Goal: Information Seeking & Learning: Learn about a topic

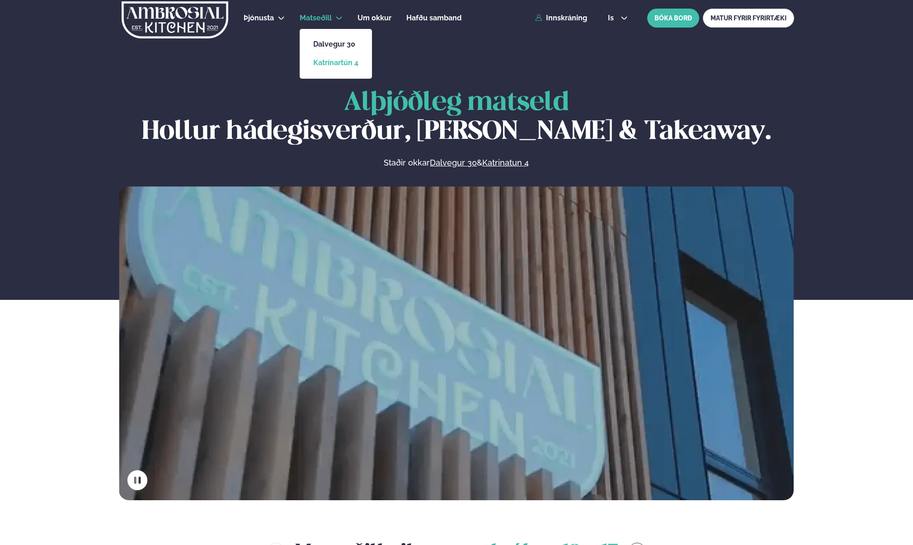
click at [339, 64] on link "Katrínartún 4" at bounding box center [335, 62] width 45 height 7
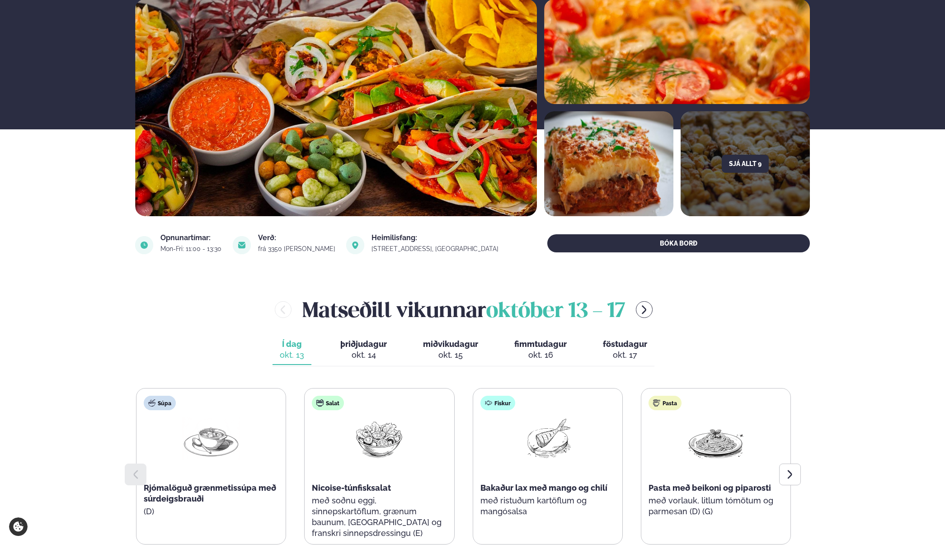
scroll to position [271, 0]
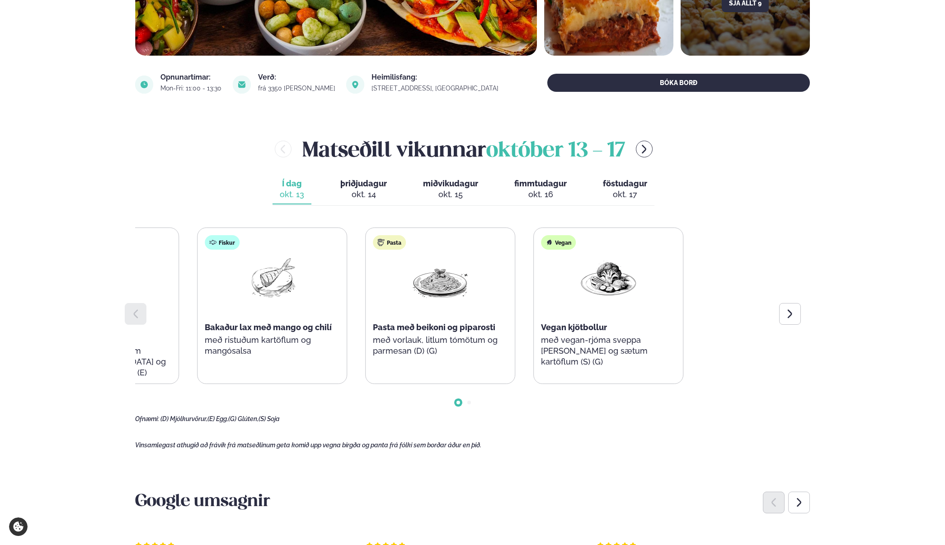
click at [284, 330] on div "Súpa Rjómalöguð grænmetissúpa með súrdeigsbrauði (D) Salat Nicoise-túnfisksalat…" at bounding box center [187, 305] width 655 height 156
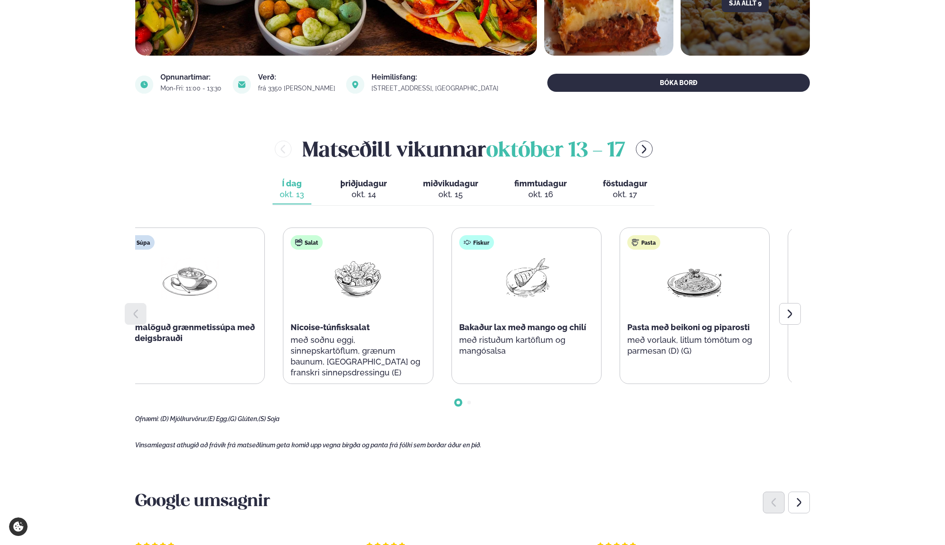
click at [718, 339] on p "með vorlauk, litlum tómötum og parmesan (D) (G)" at bounding box center [695, 346] width 135 height 22
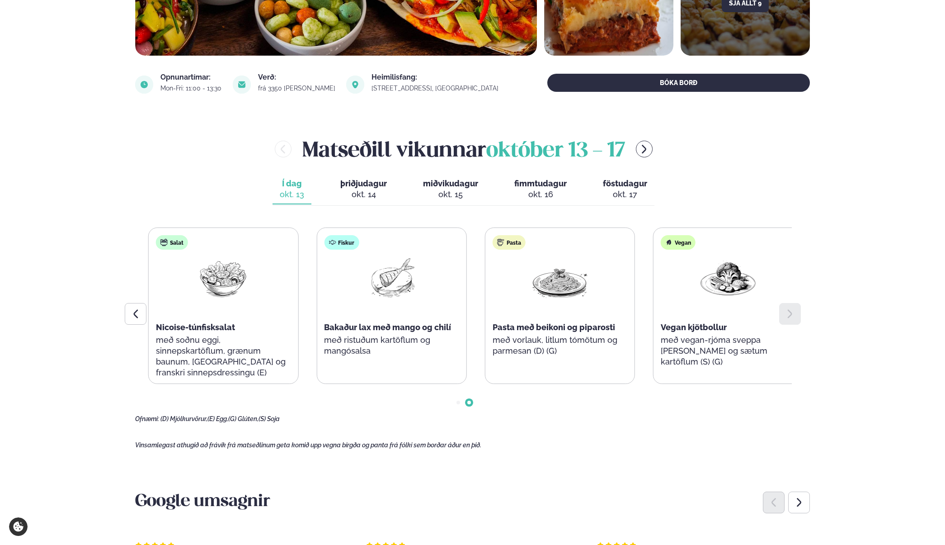
click at [615, 330] on span "Pasta með beikoni og piparosti" at bounding box center [554, 326] width 123 height 9
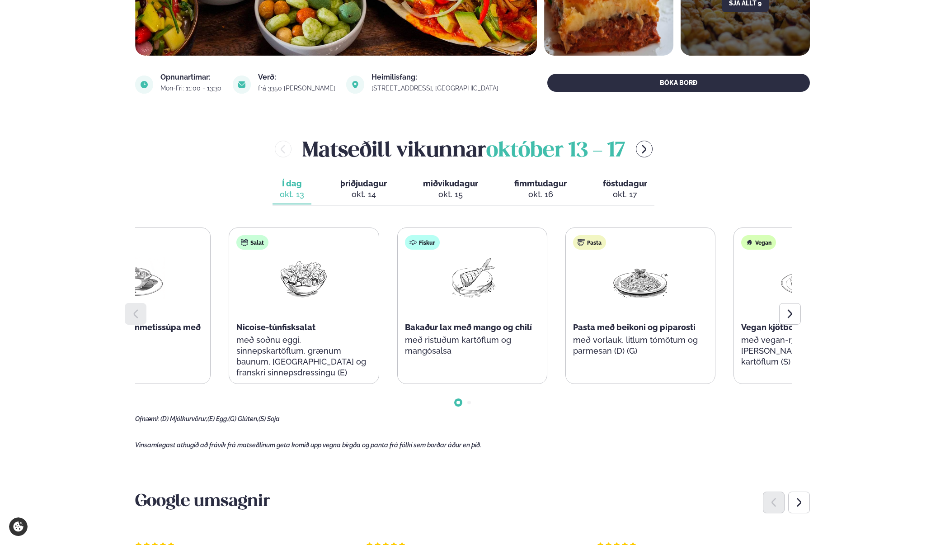
click at [524, 346] on p "með ristuðum kartöflum og mangósalsa" at bounding box center [472, 346] width 135 height 22
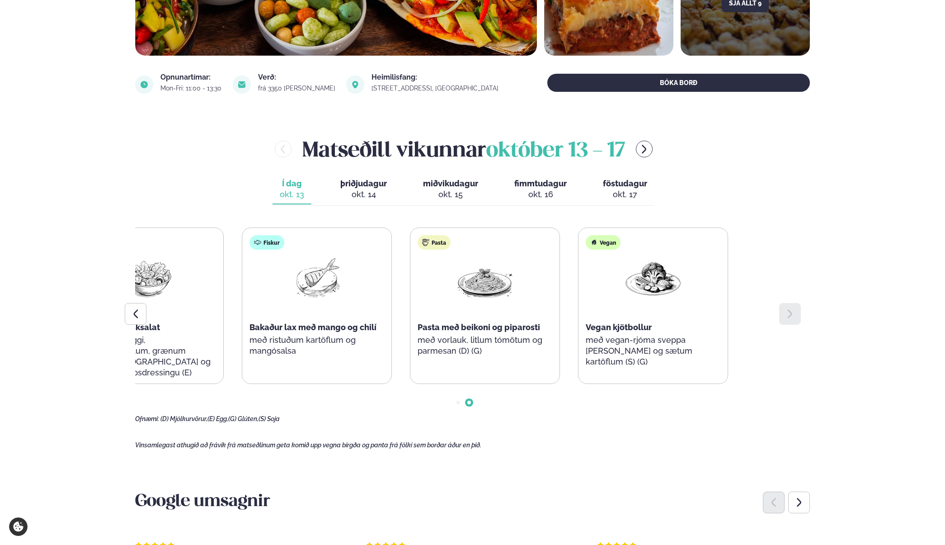
click at [385, 340] on div "Súpa Rjómalöguð grænmetissúpa með súrdeigsbrauði (D) Salat Nicoise-túnfisksalat…" at bounding box center [232, 305] width 655 height 156
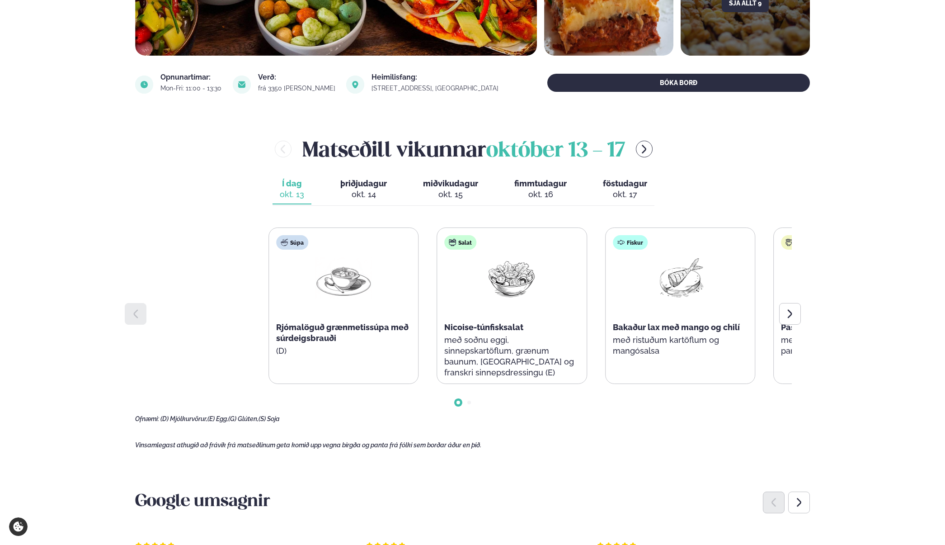
click at [757, 342] on div "Súpa Rjómalöguð grænmetissúpa með súrdeigsbrauði (D) Salat Nicoise-túnfisksalat…" at bounding box center [596, 305] width 655 height 156
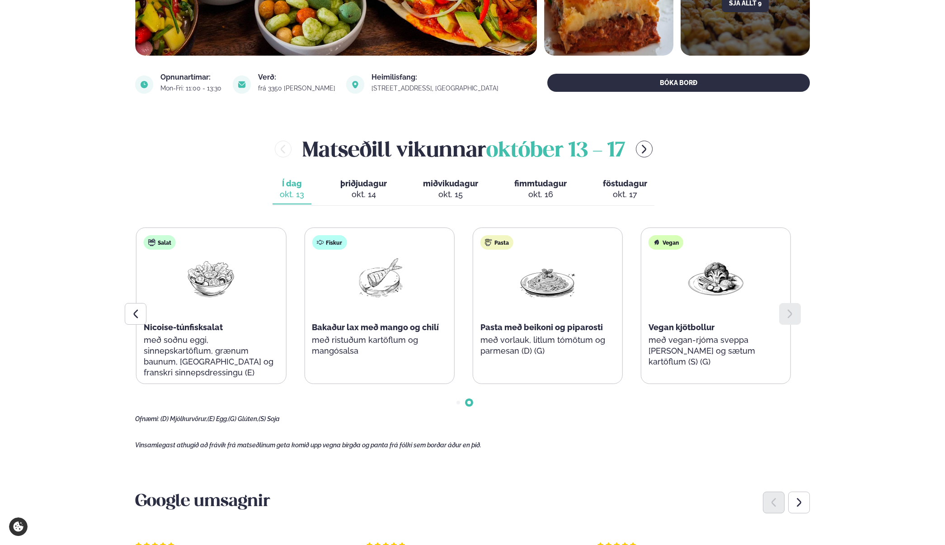
click at [352, 195] on div "okt. 14" at bounding box center [363, 194] width 47 height 11
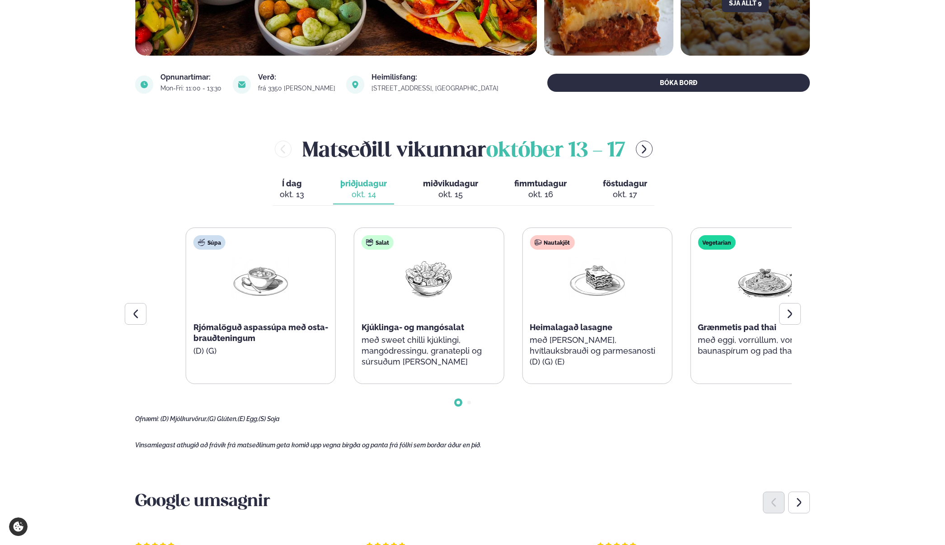
click at [628, 366] on div "Nautakjöt Heimalagað lasagne með [PERSON_NAME], hvítlauksbrauði og parmesanosti…" at bounding box center [597, 306] width 149 height 156
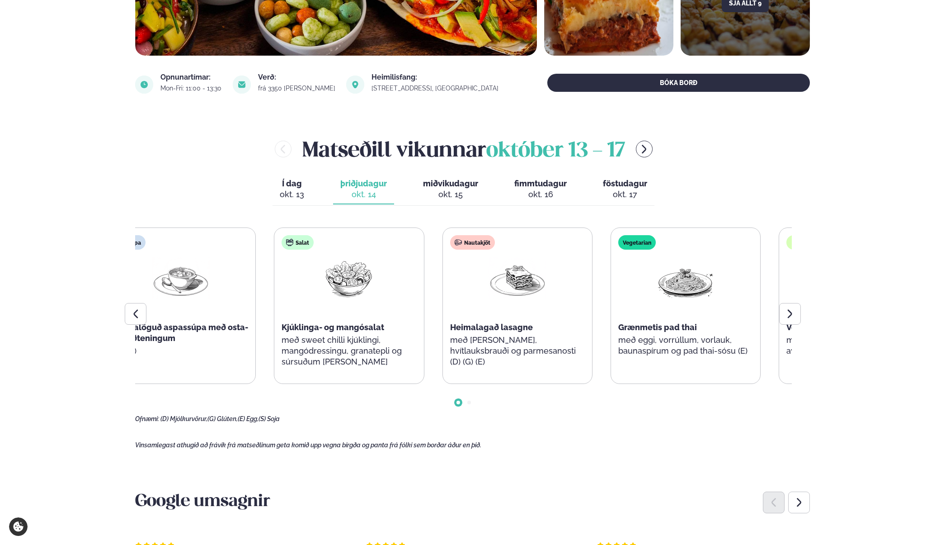
click at [550, 363] on div "Nautakjöt Heimalagað lasagne með [PERSON_NAME], hvítlauksbrauði og parmesanosti…" at bounding box center [517, 306] width 149 height 156
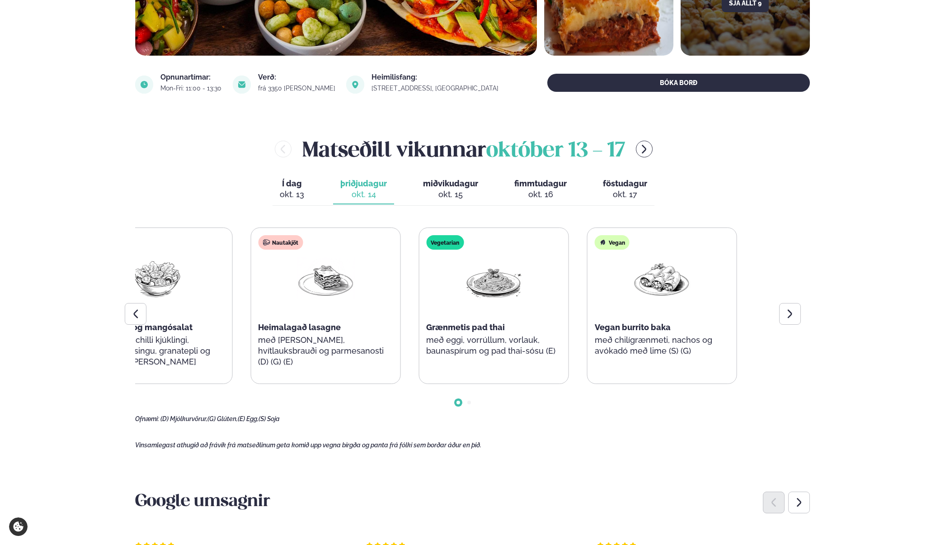
click at [231, 170] on div "[PERSON_NAME] [DATE] - [DATE] Í dag Í d. [DATE] þriðjudagur þri. [DATE] miðviku…" at bounding box center [472, 278] width 675 height 288
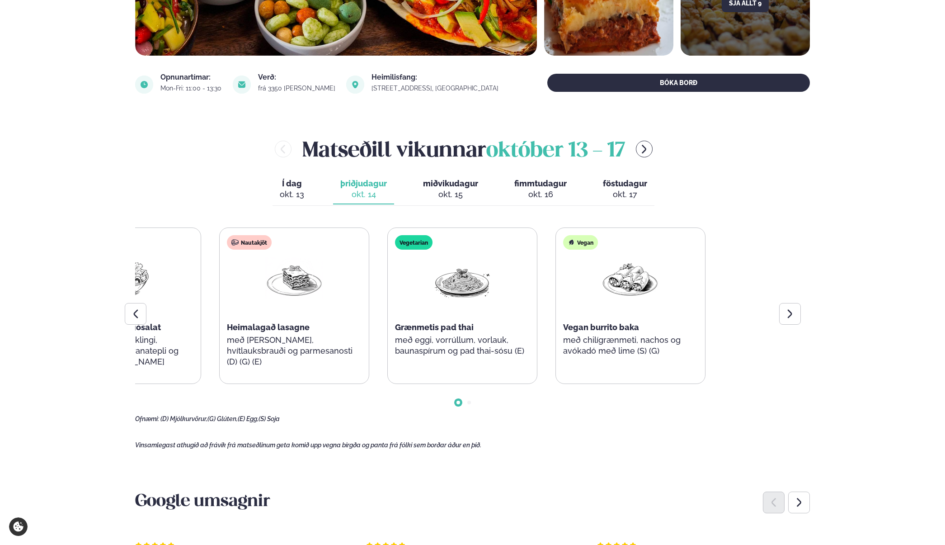
click at [267, 265] on div "Súpa Rjómalöguð aspassúpa með osta-brauðteningum (D) (G) Salat Kjúklinga- og ma…" at bounding box center [209, 305] width 655 height 156
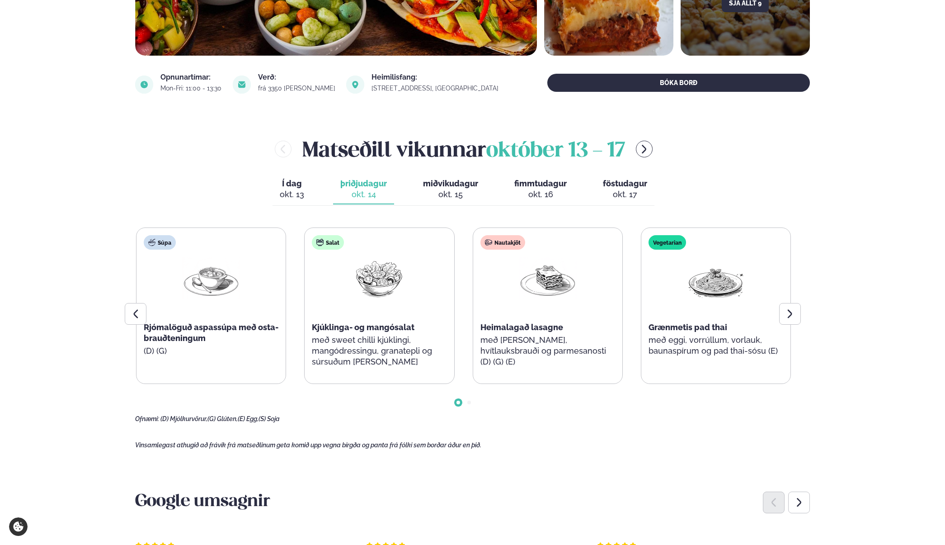
click at [449, 188] on span "miðvikudagur" at bounding box center [450, 183] width 55 height 9
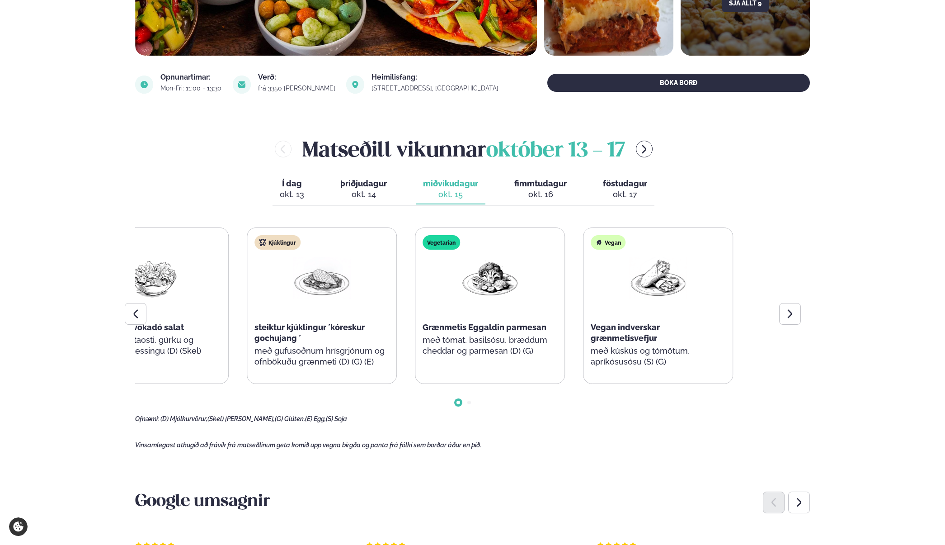
click at [275, 295] on div "Kjúklingur steiktur kjúklingur ´kóreskur gochujang ´ með gufusoðnum hrísgrjónum…" at bounding box center [321, 306] width 149 height 156
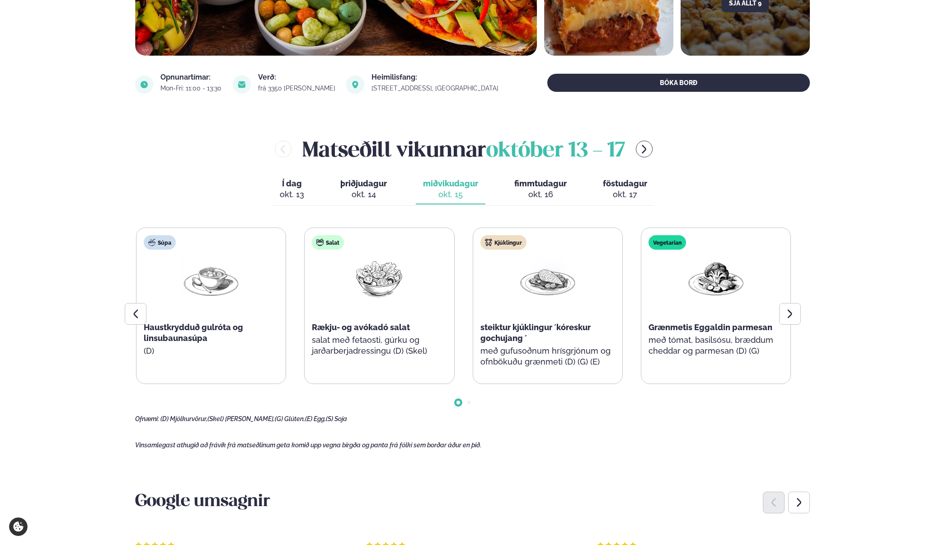
click at [521, 189] on div "okt. 16" at bounding box center [541, 194] width 52 height 11
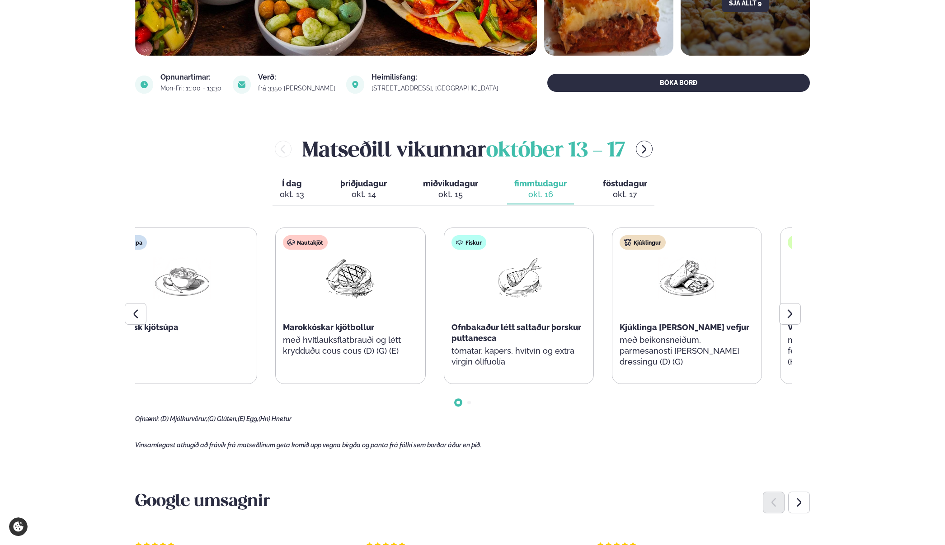
click at [520, 355] on p "tómatar, kapers, hvítvín og extra virgin ólífuolía" at bounding box center [519, 356] width 135 height 22
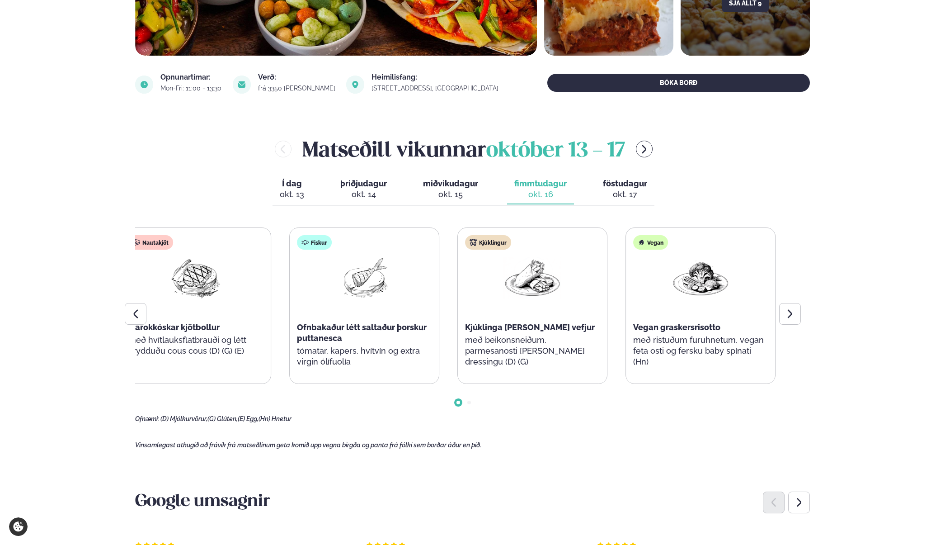
click at [510, 350] on p "með beikonsneiðum, parmesanosti [PERSON_NAME] dressingu (D) (G)" at bounding box center [532, 351] width 135 height 33
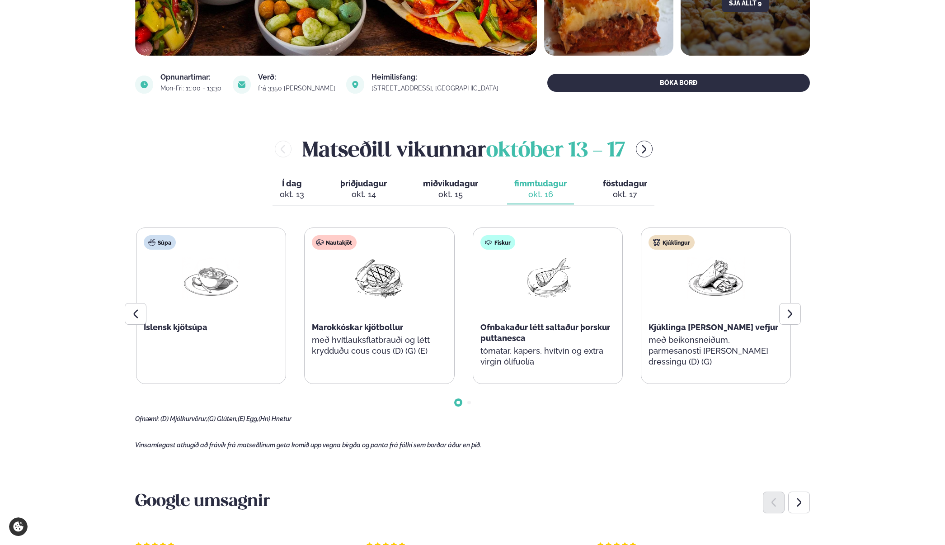
click at [225, 314] on div "Súpa Íslensk kjötsúpa Nautakjöt Marokkóskar kjötbollur með hvítlauksflatbrauði …" at bounding box center [463, 305] width 655 height 156
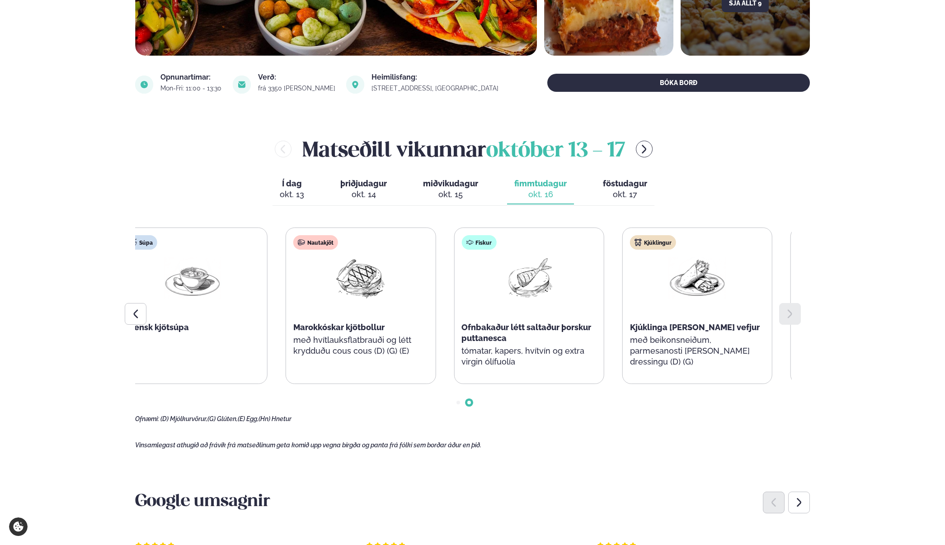
click at [596, 335] on div "Ofnbakaður létt saltaður þorskur puttanesca" at bounding box center [529, 333] width 135 height 22
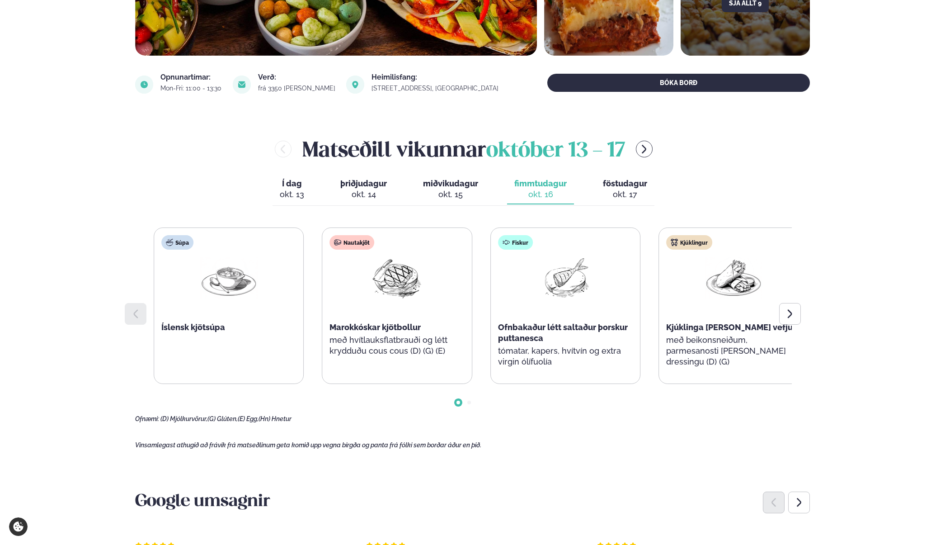
click at [472, 303] on div "Nautakjöt Marokkóskar kjötbollur með hvítlauksflatbrauði og létt krydduðu cous …" at bounding box center [396, 300] width 149 height 145
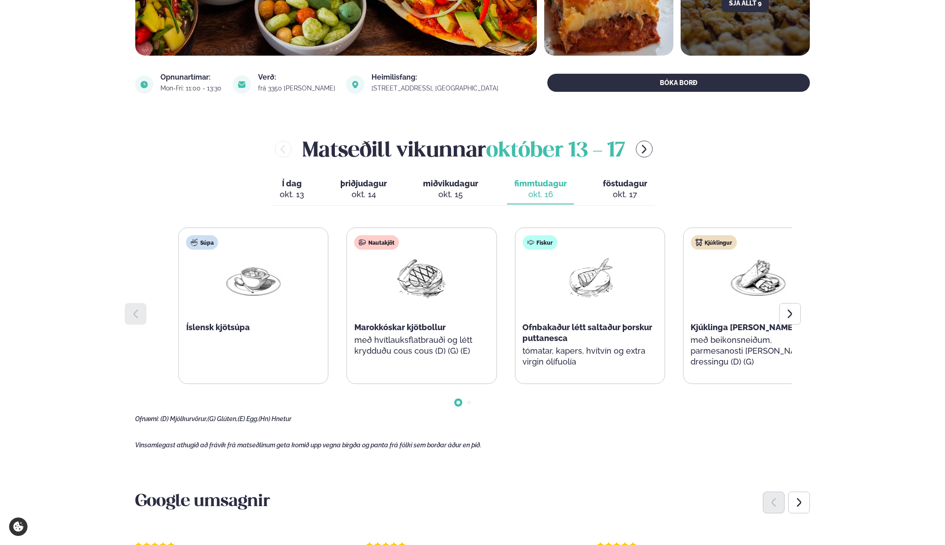
click at [671, 303] on div "Súpa Íslensk kjötsúpa Nautakjöt Marokkóskar kjötbollur með hvítlauksflatbrauði …" at bounding box center [506, 305] width 655 height 156
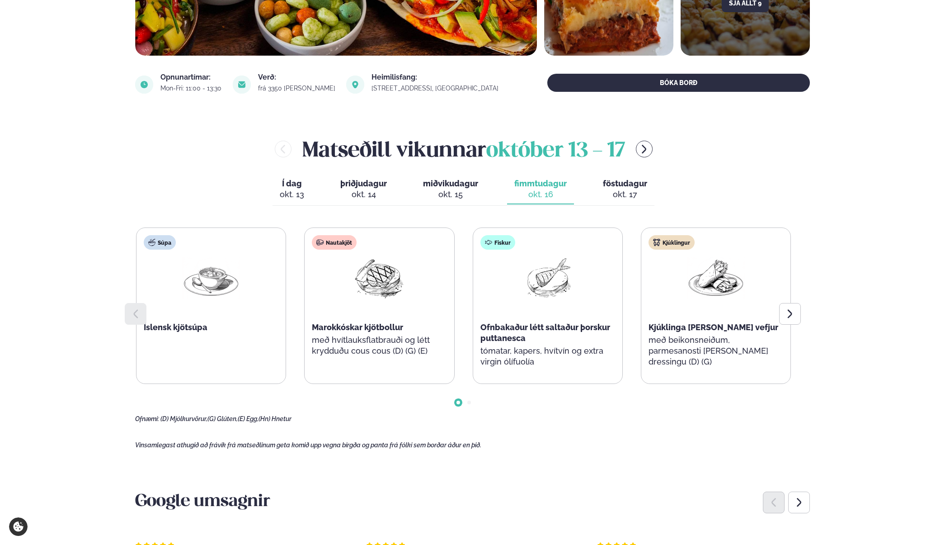
click at [629, 189] on button "föstudagur fös. okt. 17" at bounding box center [625, 190] width 59 height 30
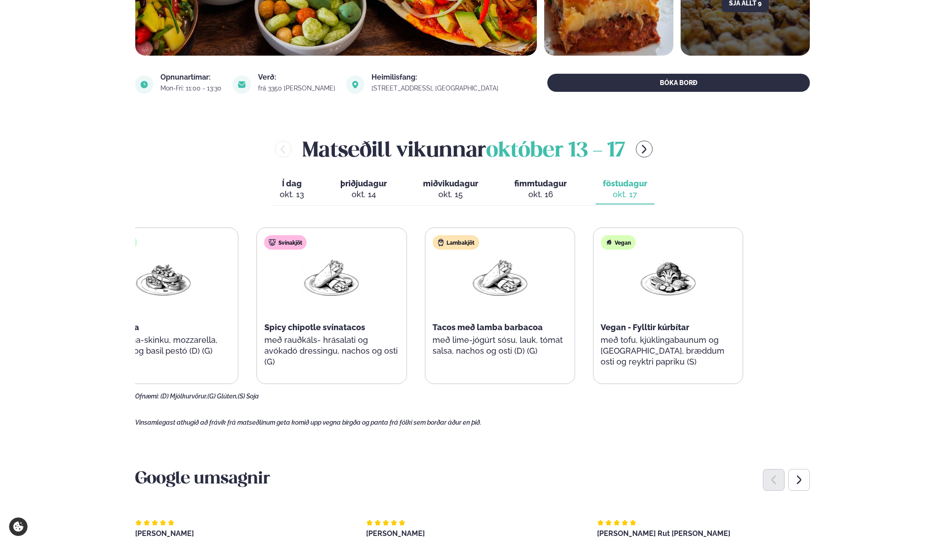
click at [368, 351] on div "Samloka Bruschetta með Parma-skinku, mozzarella, tómötum og basil pestó (D) (G)…" at bounding box center [415, 305] width 655 height 156
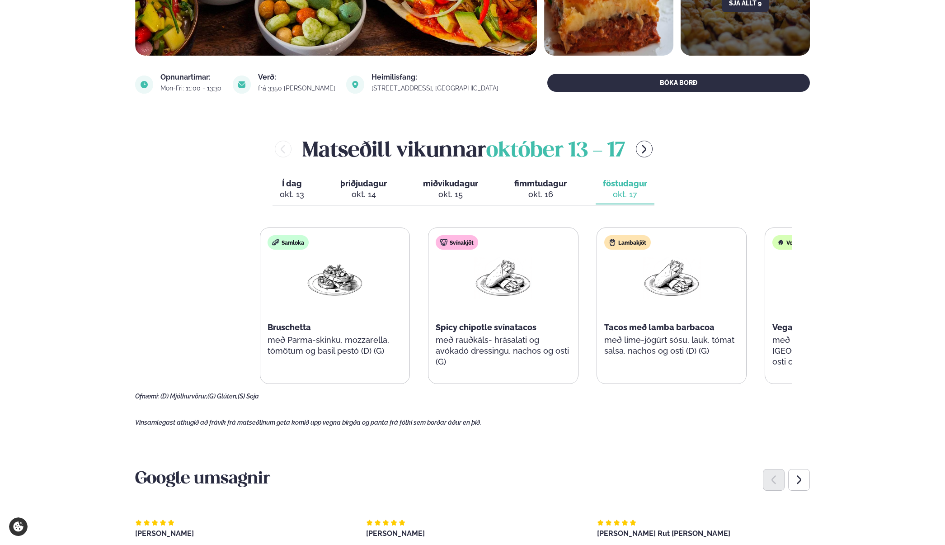
click at [737, 346] on div "Samloka Bruschetta með Parma-skinku, mozzarella, tómötum og basil pestó (D) (G)…" at bounding box center [587, 305] width 655 height 156
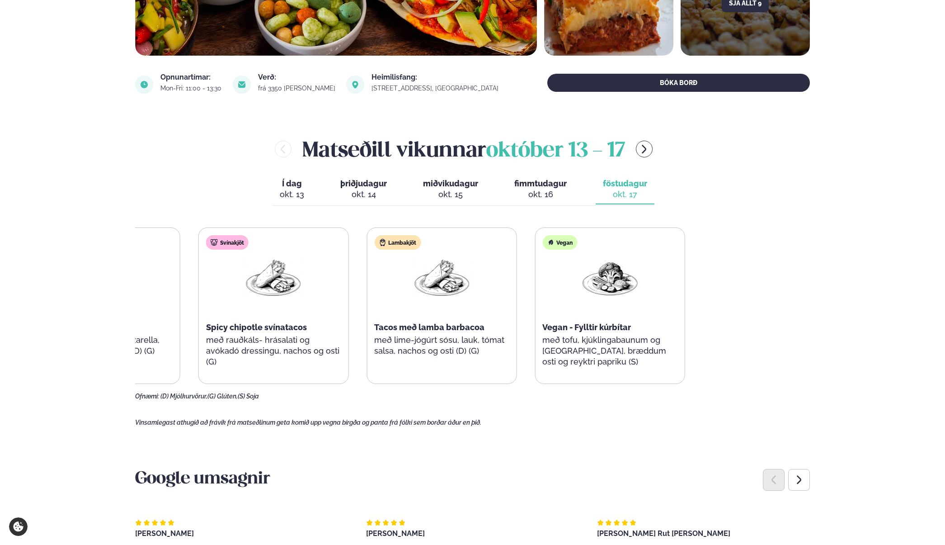
click at [466, 346] on div "Samloka Bruschetta með Parma-skinku, mozzarella, tómötum og basil pestó (D) (G)…" at bounding box center [357, 305] width 655 height 156
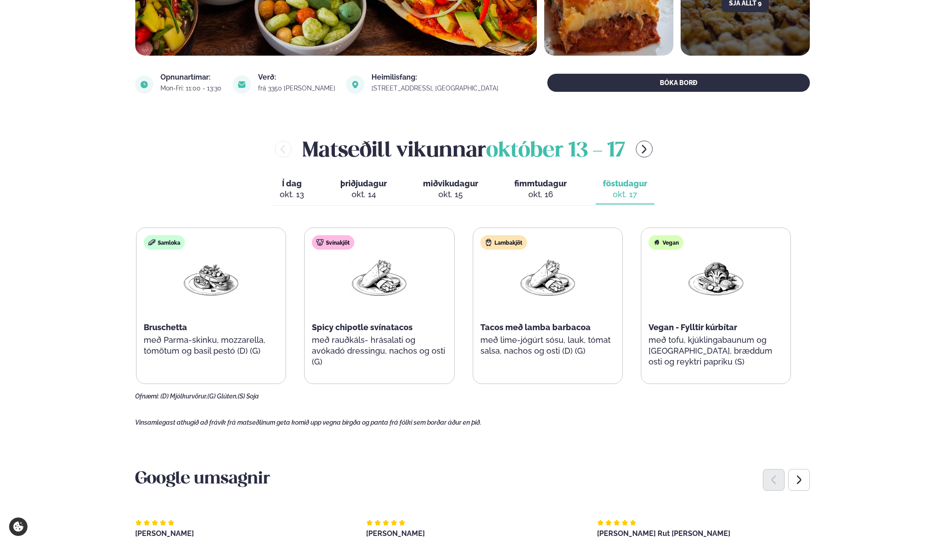
click at [168, 340] on p "með Parma-skinku, mozzarella, tómötum og basil pestó (D) (G)" at bounding box center [211, 346] width 135 height 22
click at [171, 341] on p "með Parma-skinku, mozzarella, tómötum og basil pestó (D) (G)" at bounding box center [211, 346] width 135 height 22
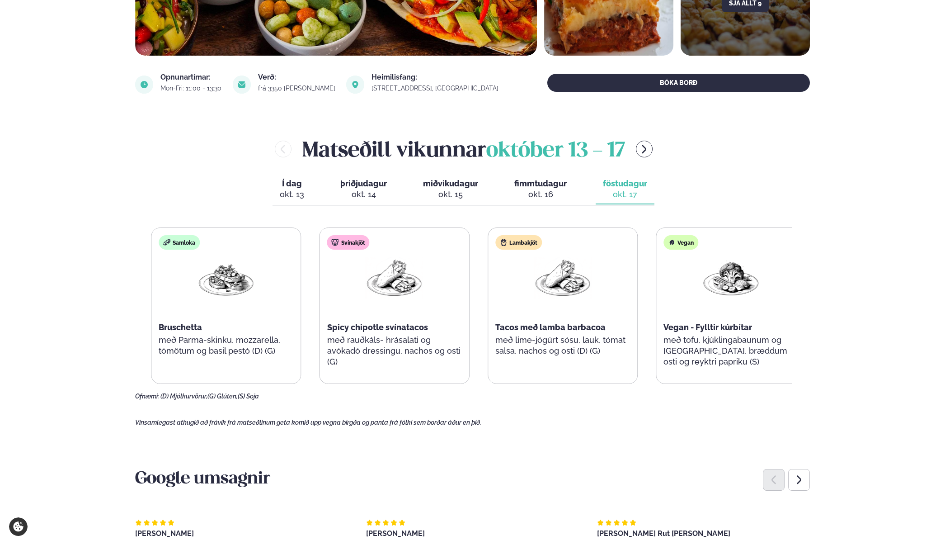
click at [462, 354] on p "með rauðkáls- hrásalati og avókadó dressingu, nachos og osti (G)" at bounding box center [394, 351] width 135 height 33
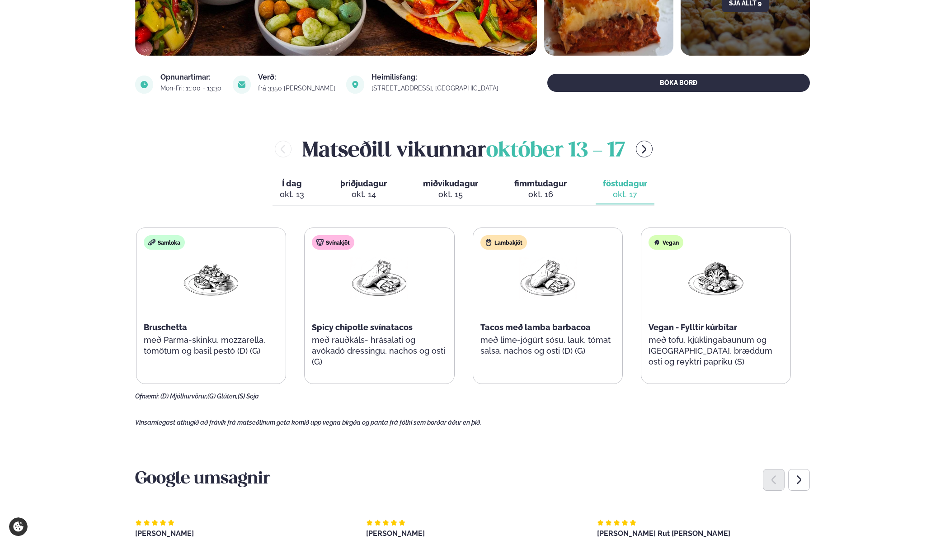
click at [567, 351] on p "með lime-jógúrt sósu, lauk, tómat salsa, nachos og osti (D) (G)" at bounding box center [548, 346] width 135 height 22
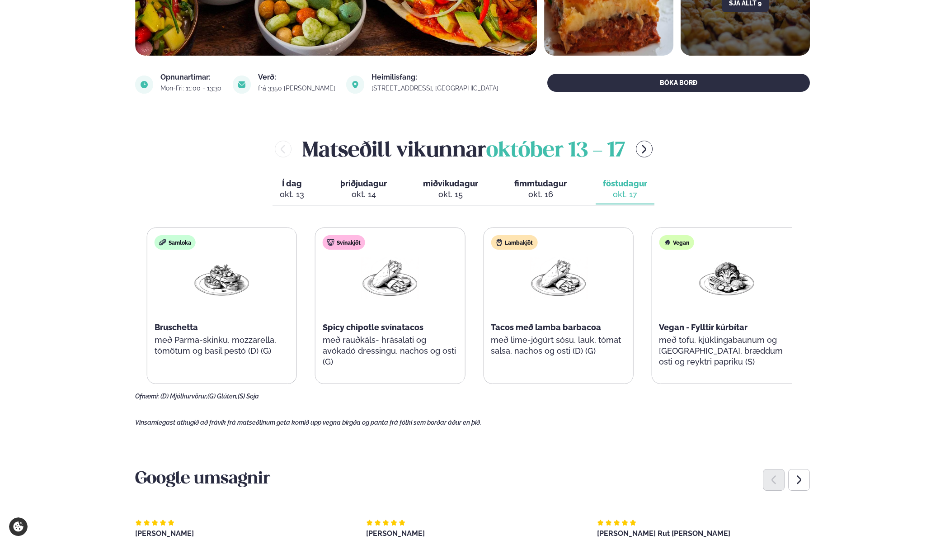
click at [621, 351] on p "með lime-jógúrt sósu, lauk, tómat salsa, nachos og osti (D) (G)" at bounding box center [558, 346] width 135 height 22
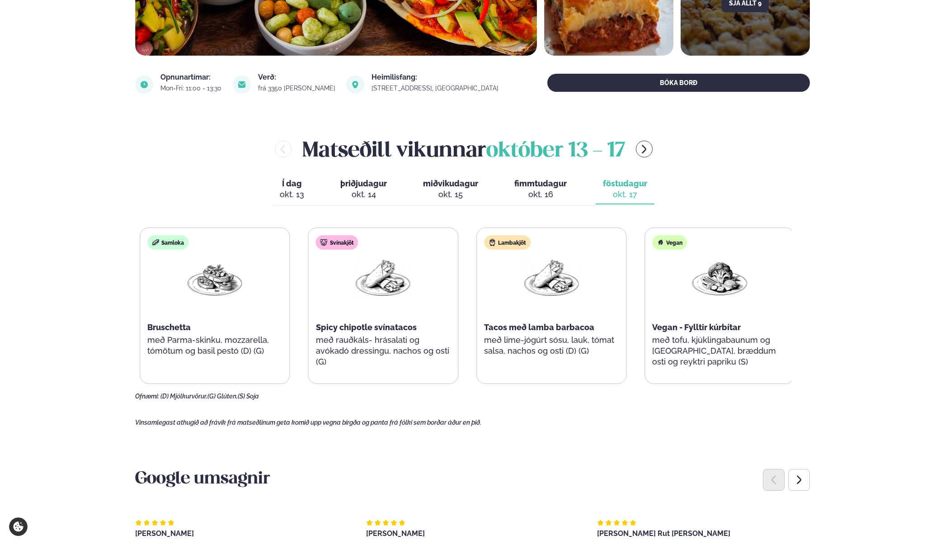
click at [680, 349] on p "með tofu, kjúklingabaunum og [GEOGRAPHIC_DATA], bræddum osti og reyktri papriku…" at bounding box center [719, 351] width 135 height 33
click at [744, 347] on p "með tofu, kjúklingabaunum og [GEOGRAPHIC_DATA], bræddum osti og reyktri papriku…" at bounding box center [719, 351] width 135 height 33
click at [691, 346] on p "með tofu, kjúklingabaunum og [GEOGRAPHIC_DATA], bræddum osti og reyktri papriku…" at bounding box center [716, 351] width 135 height 33
click at [619, 341] on div "Samloka Bruschetta með Parma-skinku, mozzarella, tómötum og basil pestó (D) (G)…" at bounding box center [463, 305] width 655 height 156
click at [527, 189] on button "fimmtudagur fim. [DATE]" at bounding box center [540, 190] width 67 height 30
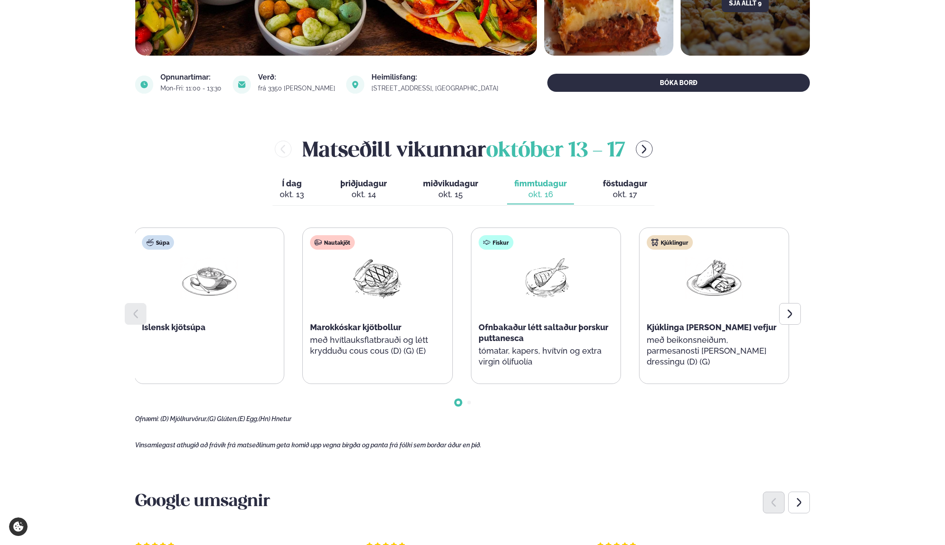
click at [517, 295] on div at bounding box center [546, 279] width 58 height 44
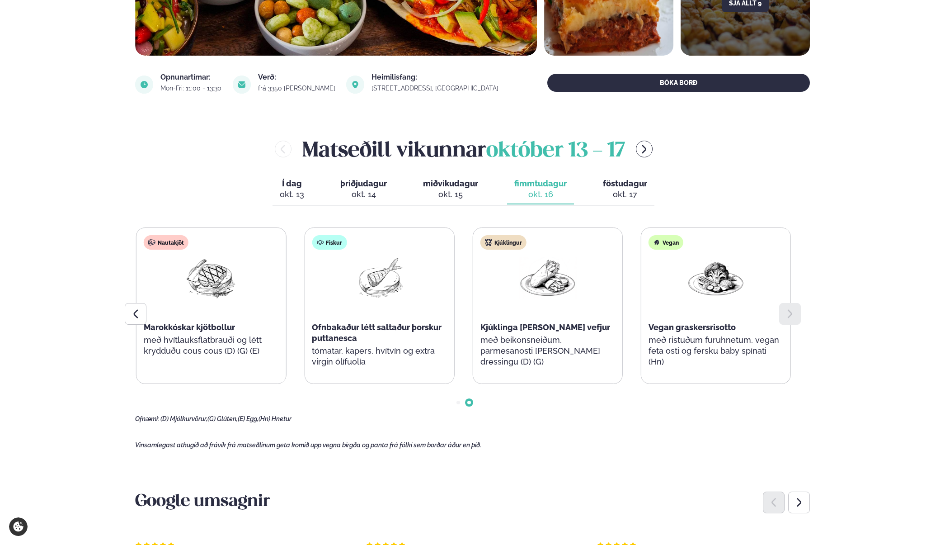
click at [460, 196] on div "okt. 15" at bounding box center [450, 194] width 55 height 11
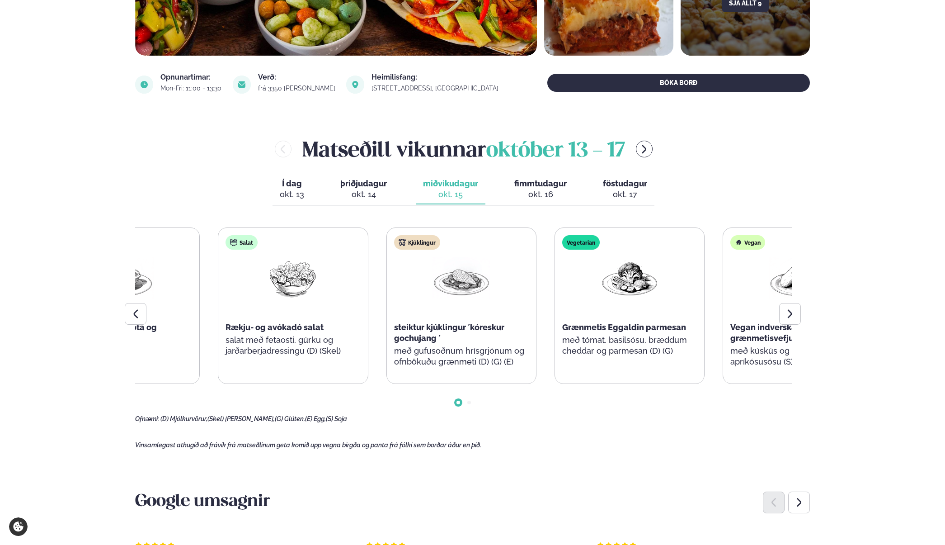
click at [503, 334] on div "Kjúklingur steiktur kjúklingur ´kóreskur gochujang ´ með gufusoðnum hrísgrjónum…" at bounding box center [461, 306] width 149 height 156
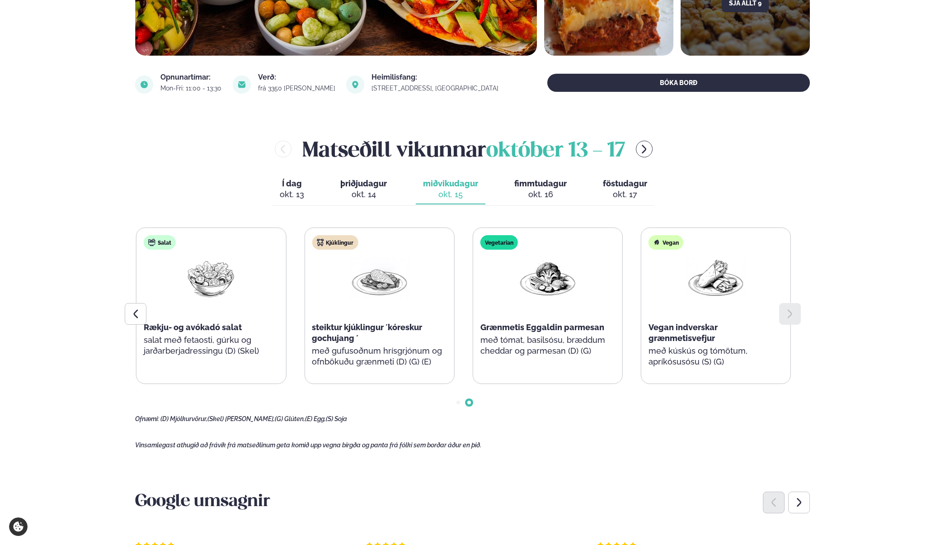
click at [600, 328] on span "Grænmetis Eggaldin parmesan" at bounding box center [543, 326] width 124 height 9
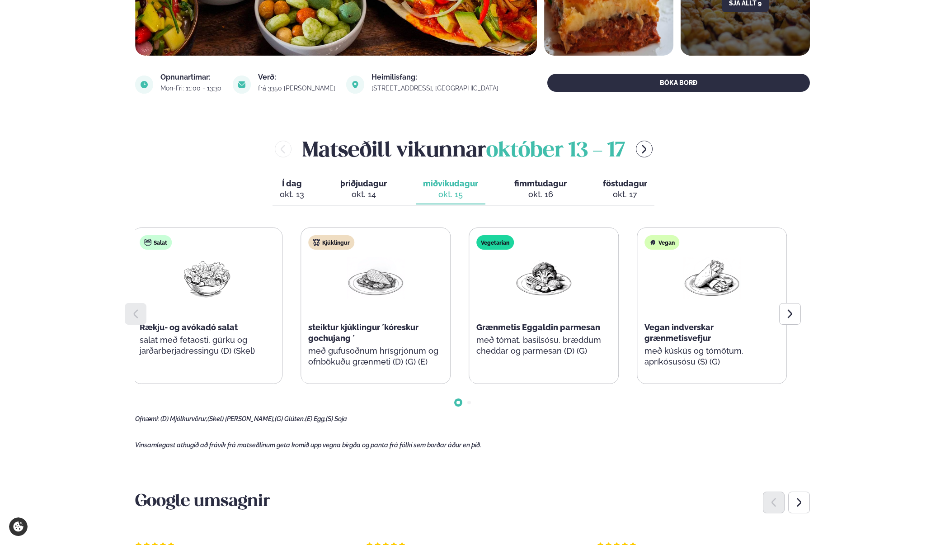
click at [422, 326] on div "Kjúklingur steiktur kjúklingur ´kóreskur gochujang ´ með gufusoðnum hrísgrjónum…" at bounding box center [375, 306] width 149 height 156
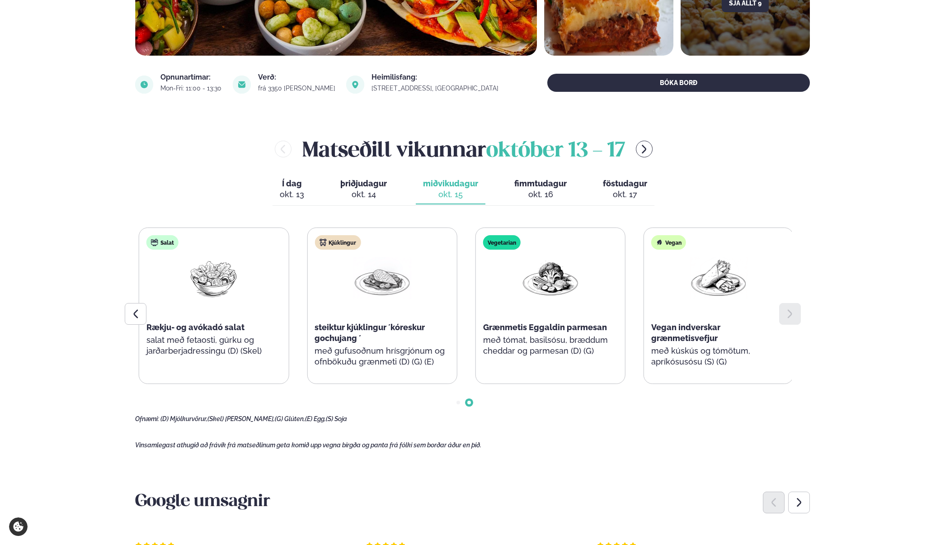
click at [457, 311] on div "Kjúklingur steiktur kjúklingur ´kóreskur gochujang ´ með gufusoðnum hrísgrjónum…" at bounding box center [381, 306] width 149 height 156
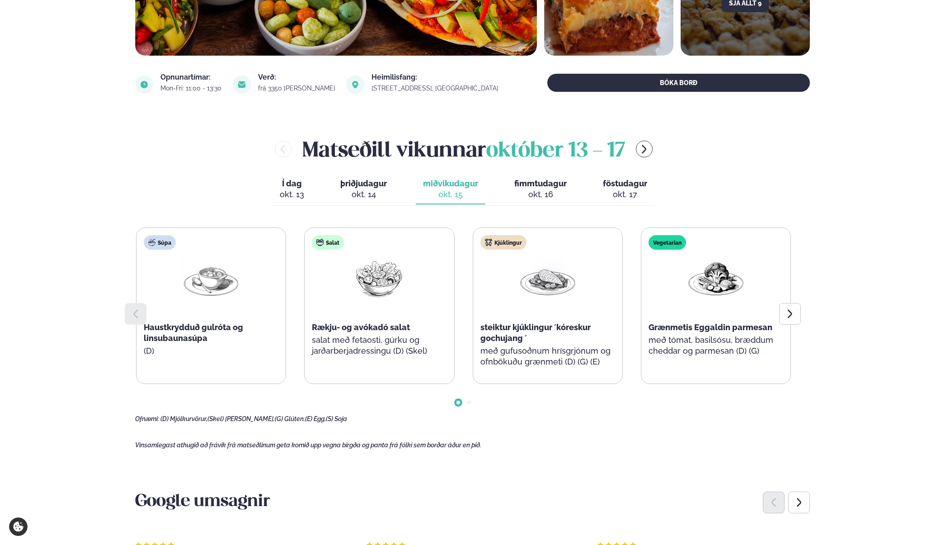
click at [364, 189] on div "okt. 14" at bounding box center [363, 194] width 47 height 11
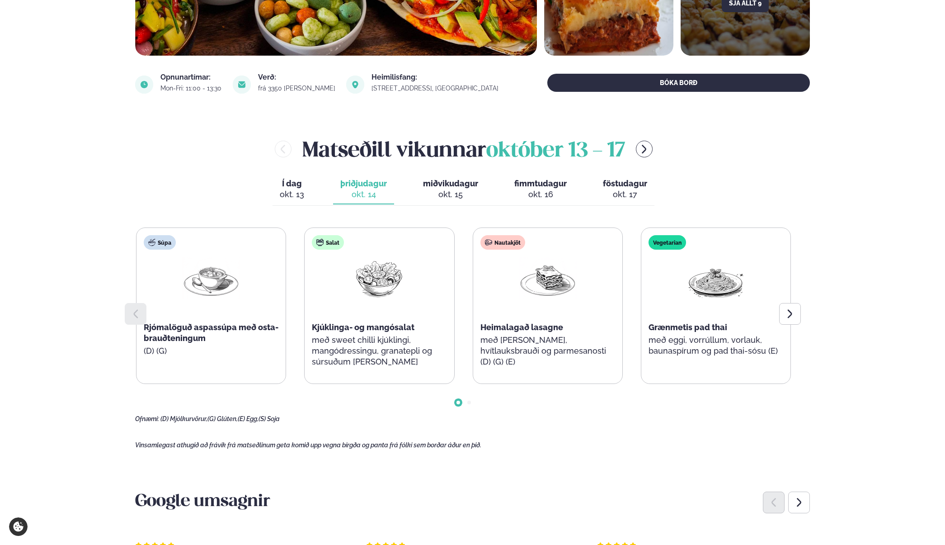
click at [362, 322] on div "Súpa Rjómalöguð aspassúpa með osta-brauðteningum (D) (G) Salat Kjúklinga- og ma…" at bounding box center [463, 305] width 655 height 156
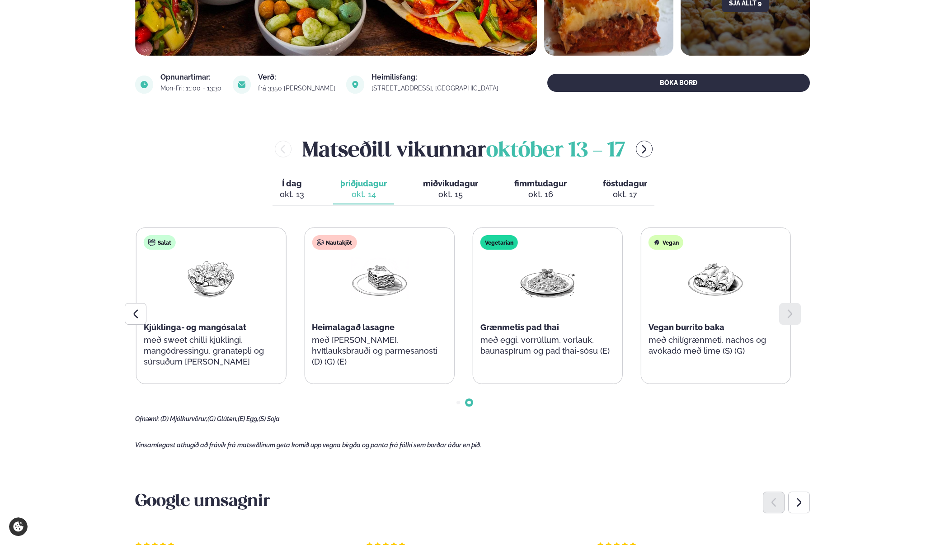
click at [464, 182] on span "miðvikudagur" at bounding box center [450, 183] width 55 height 9
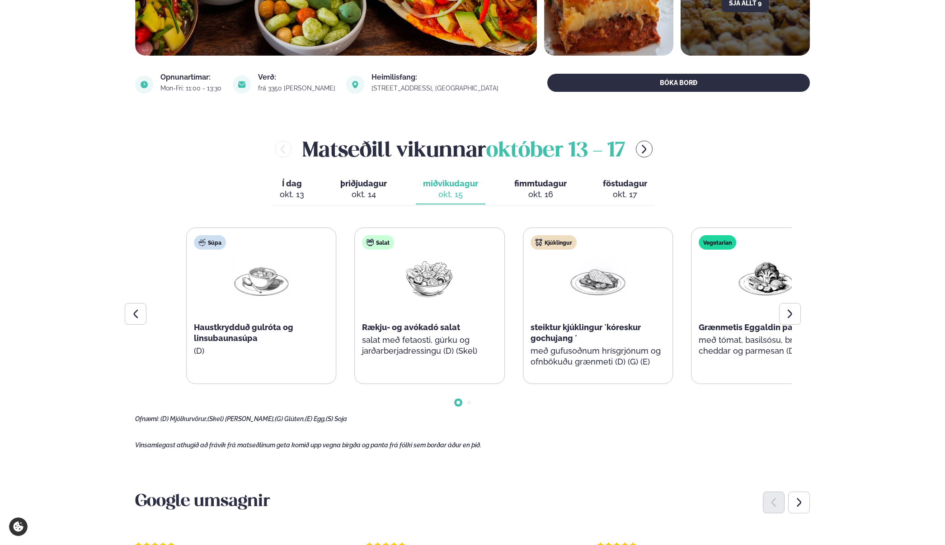
click at [644, 364] on div "Kjúklingur steiktur kjúklingur ´kóreskur gochujang ´ með gufusoðnum hrísgrjónum…" at bounding box center [598, 306] width 149 height 156
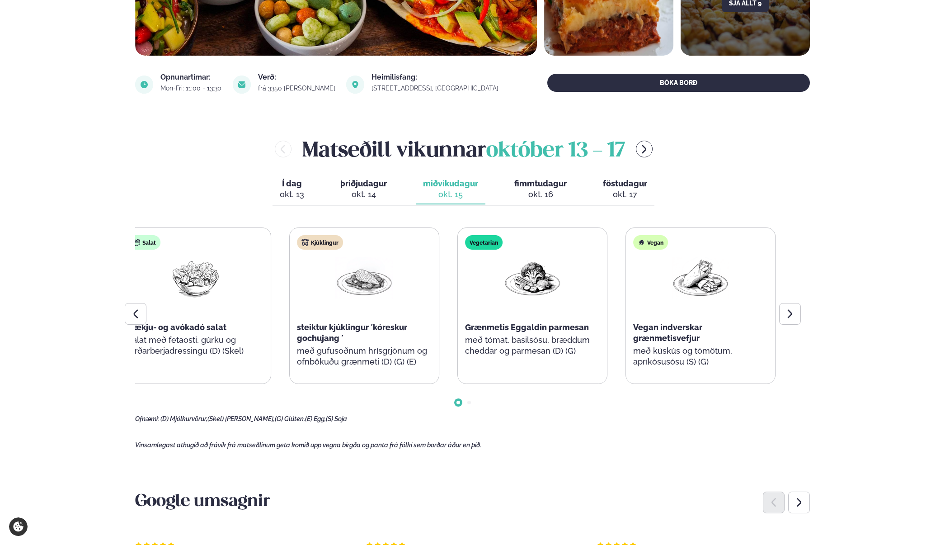
click at [378, 336] on div "Súpa Haustkrydduð gulróta og linsubaunasúpa (D) Salat Rækju- og avókadó salat s…" at bounding box center [280, 305] width 655 height 156
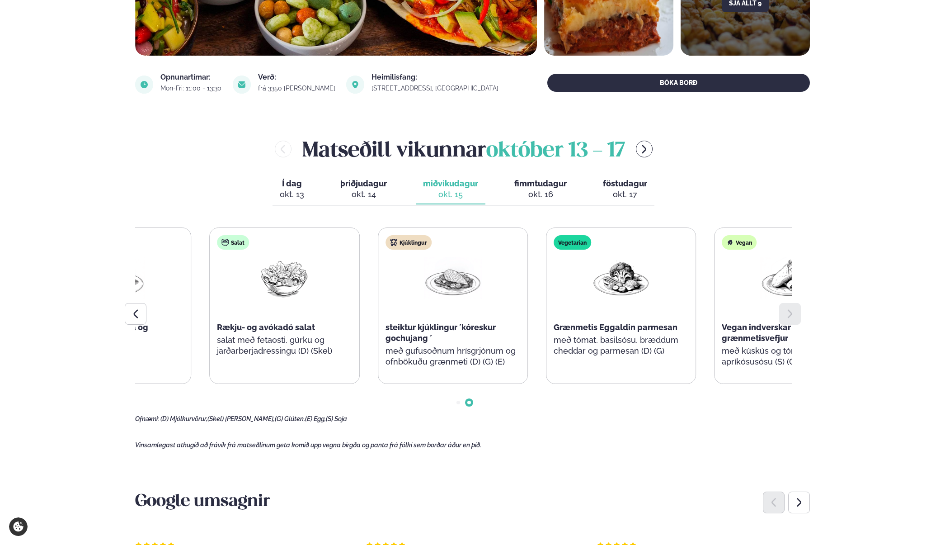
click at [528, 317] on div "Kjúklingur steiktur kjúklingur ´kóreskur gochujang ´ með gufusoðnum hrísgrjónum…" at bounding box center [452, 306] width 149 height 156
